Goal: Task Accomplishment & Management: Manage account settings

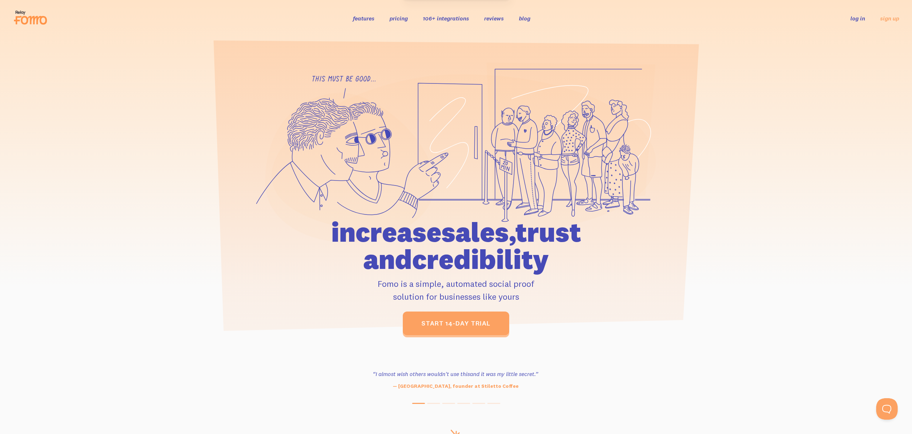
click at [861, 20] on link "log in" at bounding box center [857, 18] width 15 height 7
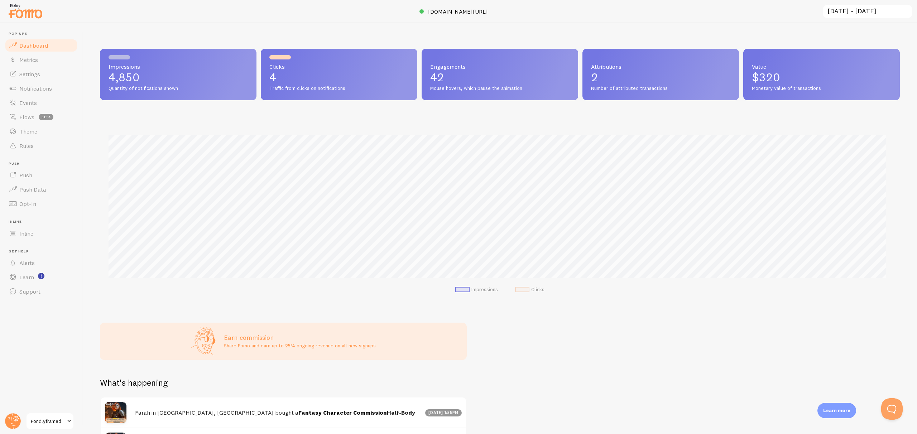
scroll to position [188, 794]
click at [55, 64] on link "Metrics" at bounding box center [41, 60] width 74 height 14
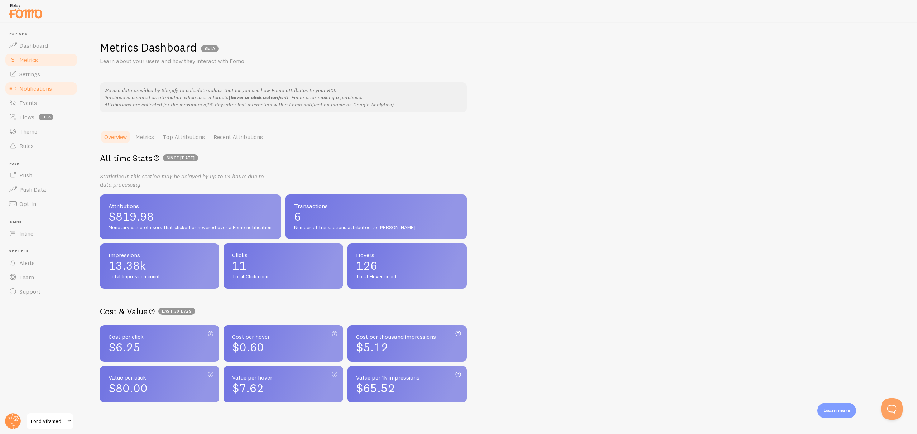
click at [61, 94] on link "Notifications" at bounding box center [41, 88] width 74 height 14
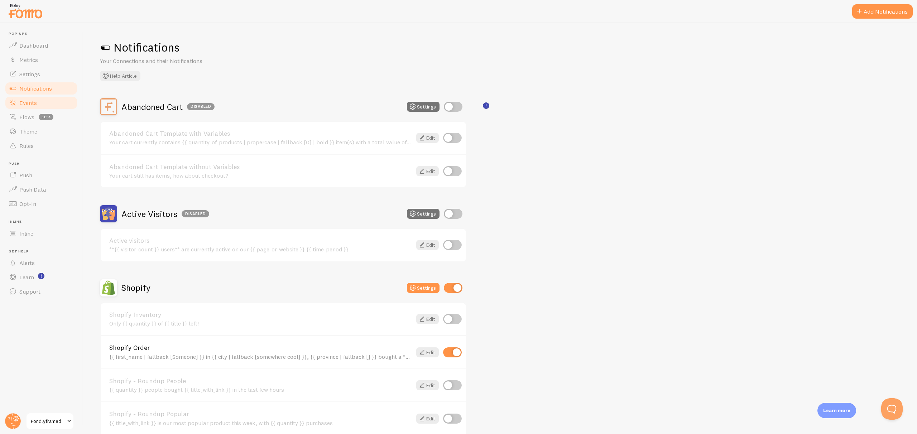
click at [54, 105] on link "Events" at bounding box center [41, 103] width 74 height 14
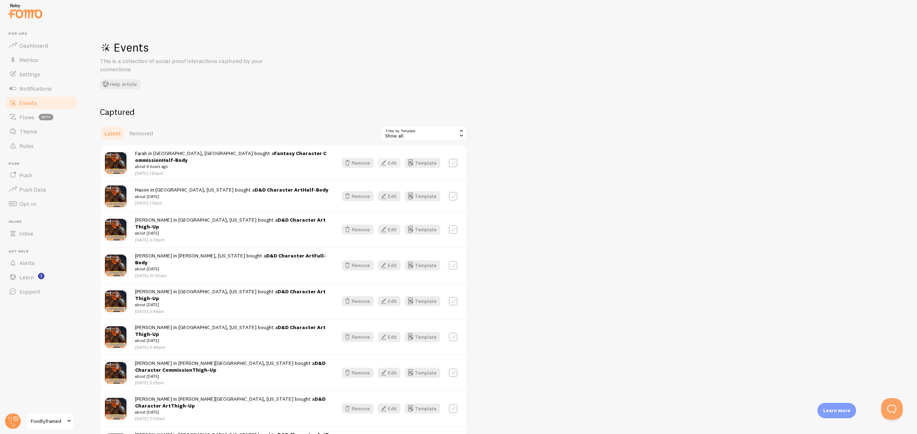
click at [395, 160] on button "Edit" at bounding box center [389, 163] width 23 height 10
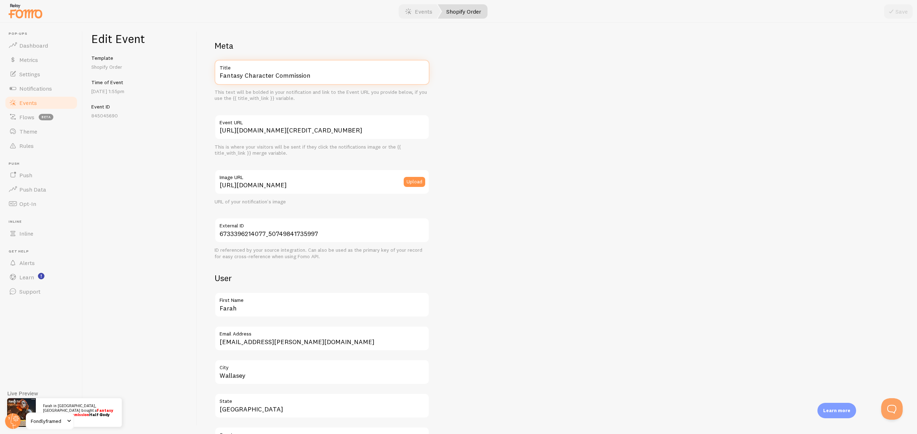
drag, startPoint x: 244, startPoint y: 76, endPoint x: 192, endPoint y: 69, distance: 53.2
click at [192, 69] on div "Edit Event Template Shopify Order Time of Event [DATE] 1:55pm Event ID 84504569…" at bounding box center [500, 228] width 834 height 411
type input "D&D Character Commission"
click at [904, 9] on button "Save" at bounding box center [898, 11] width 29 height 14
click at [57, 53] on link "Metrics" at bounding box center [41, 60] width 74 height 14
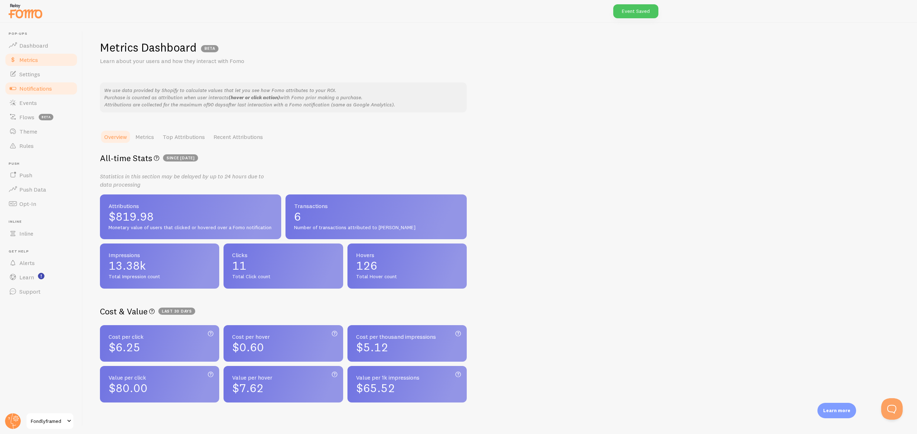
click at [45, 82] on link "Notifications" at bounding box center [41, 88] width 74 height 14
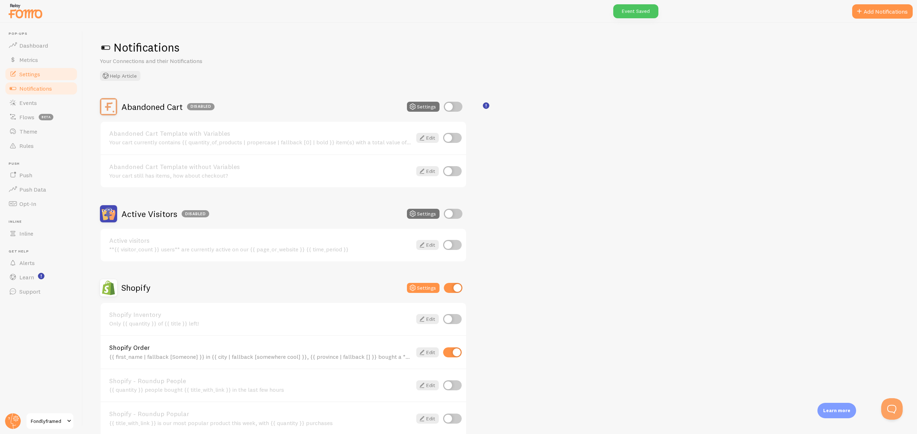
click at [49, 75] on link "Settings" at bounding box center [41, 74] width 74 height 14
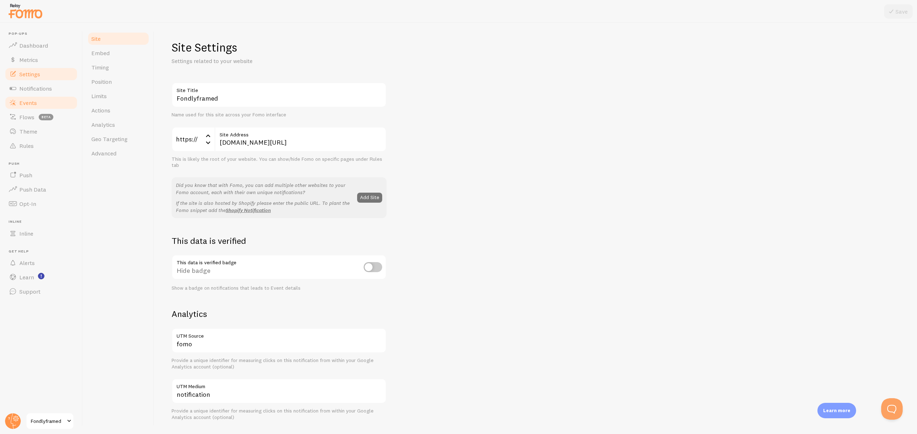
click at [40, 104] on link "Events" at bounding box center [41, 103] width 74 height 14
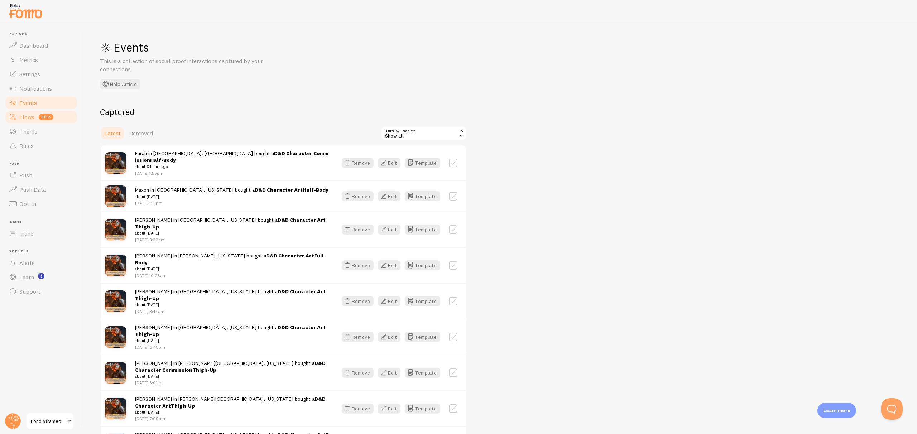
click at [39, 113] on link "Flows beta" at bounding box center [41, 117] width 74 height 14
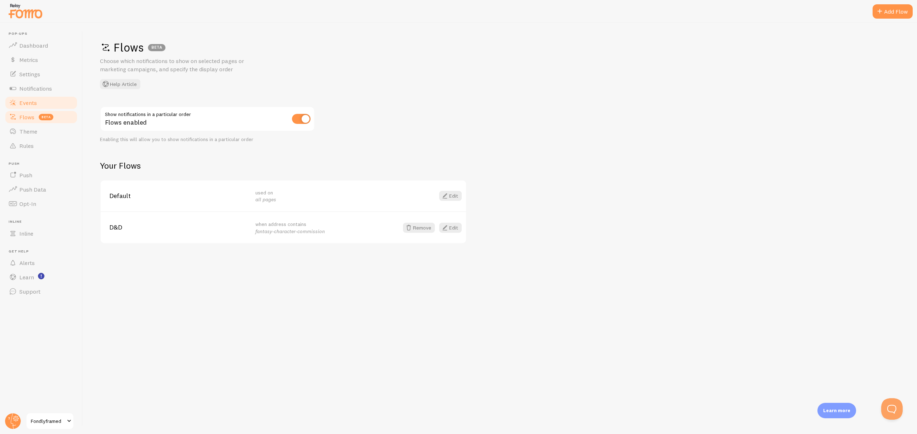
click at [42, 105] on link "Events" at bounding box center [41, 103] width 74 height 14
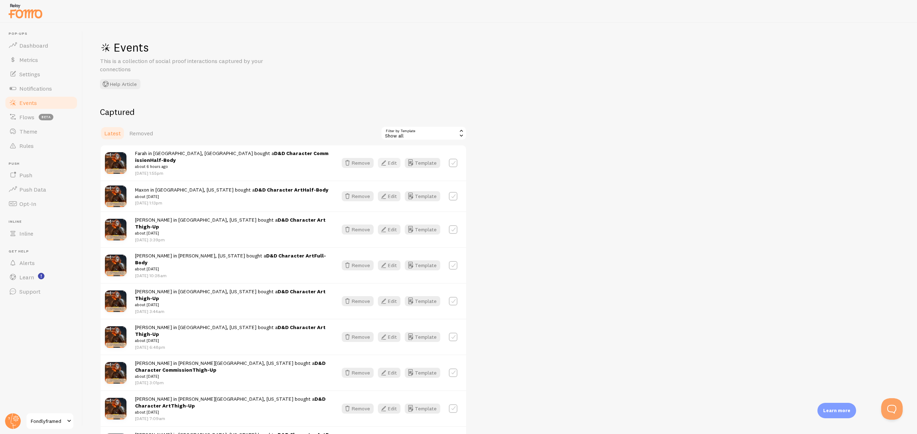
click at [388, 159] on icon "button" at bounding box center [383, 163] width 9 height 9
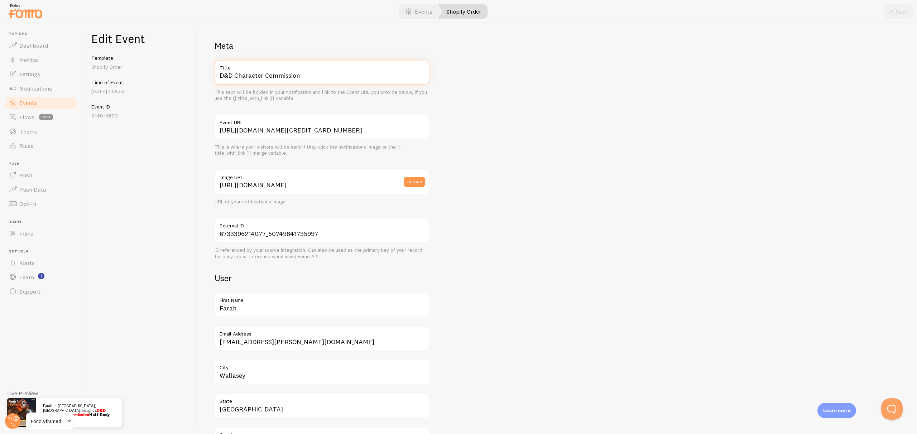
drag, startPoint x: 265, startPoint y: 72, endPoint x: 352, endPoint y: 62, distance: 87.3
click at [345, 66] on div "D&D Character Commission Title" at bounding box center [322, 72] width 215 height 25
type input "D&D Character Art"
click at [900, 9] on button "Save" at bounding box center [898, 11] width 29 height 14
